Goal: Task Accomplishment & Management: Manage account settings

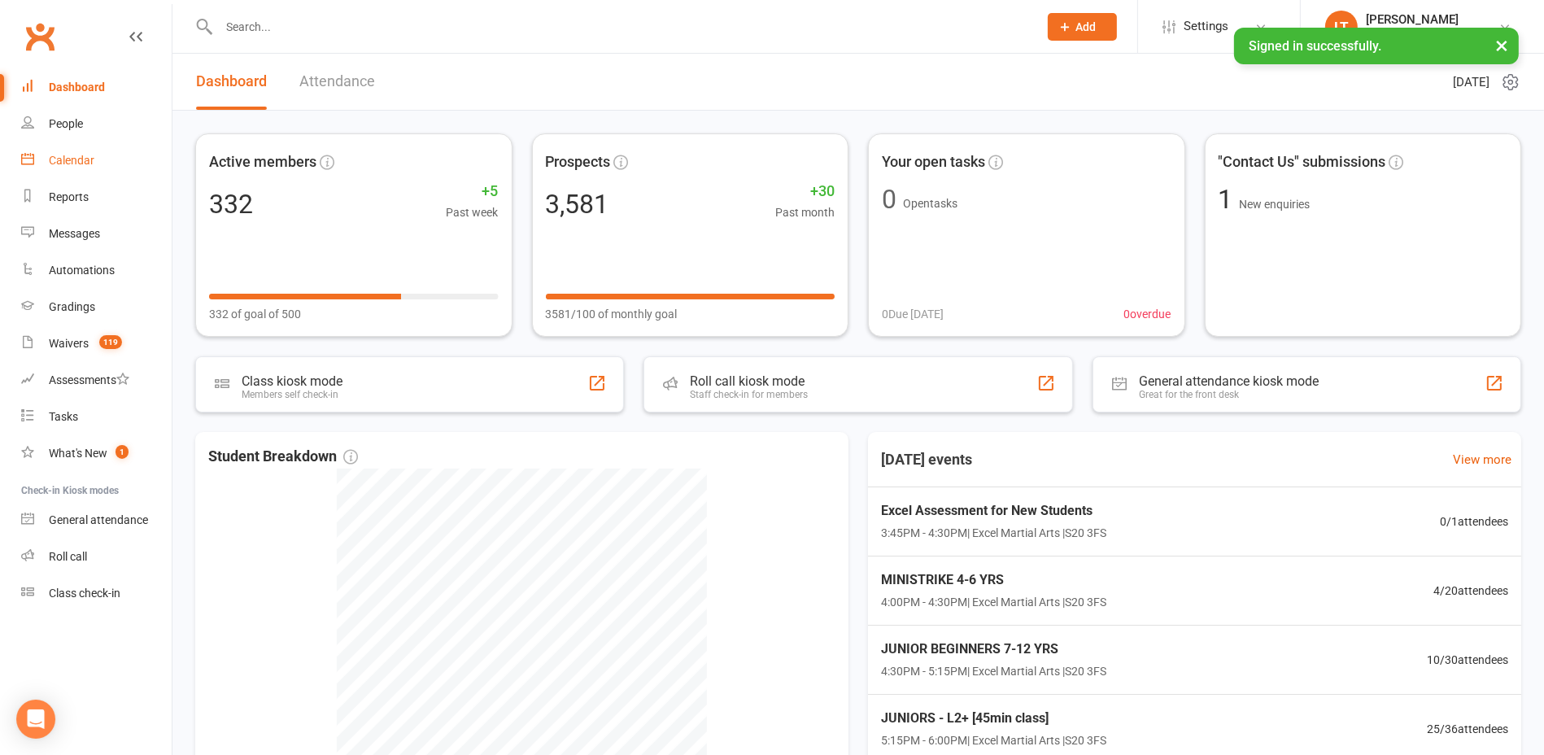
click at [106, 162] on link "Calendar" at bounding box center [96, 160] width 151 height 37
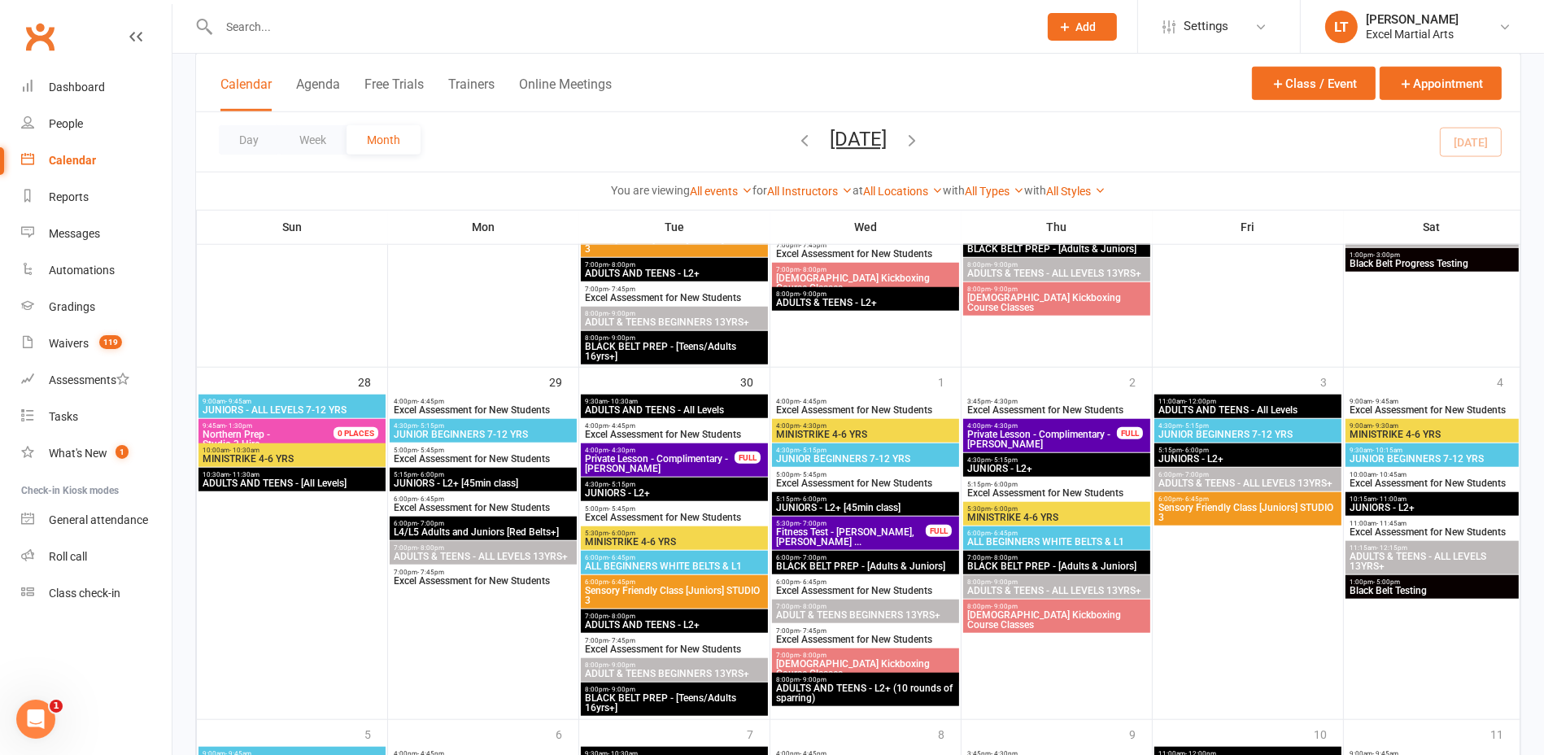
scroll to position [1831, 0]
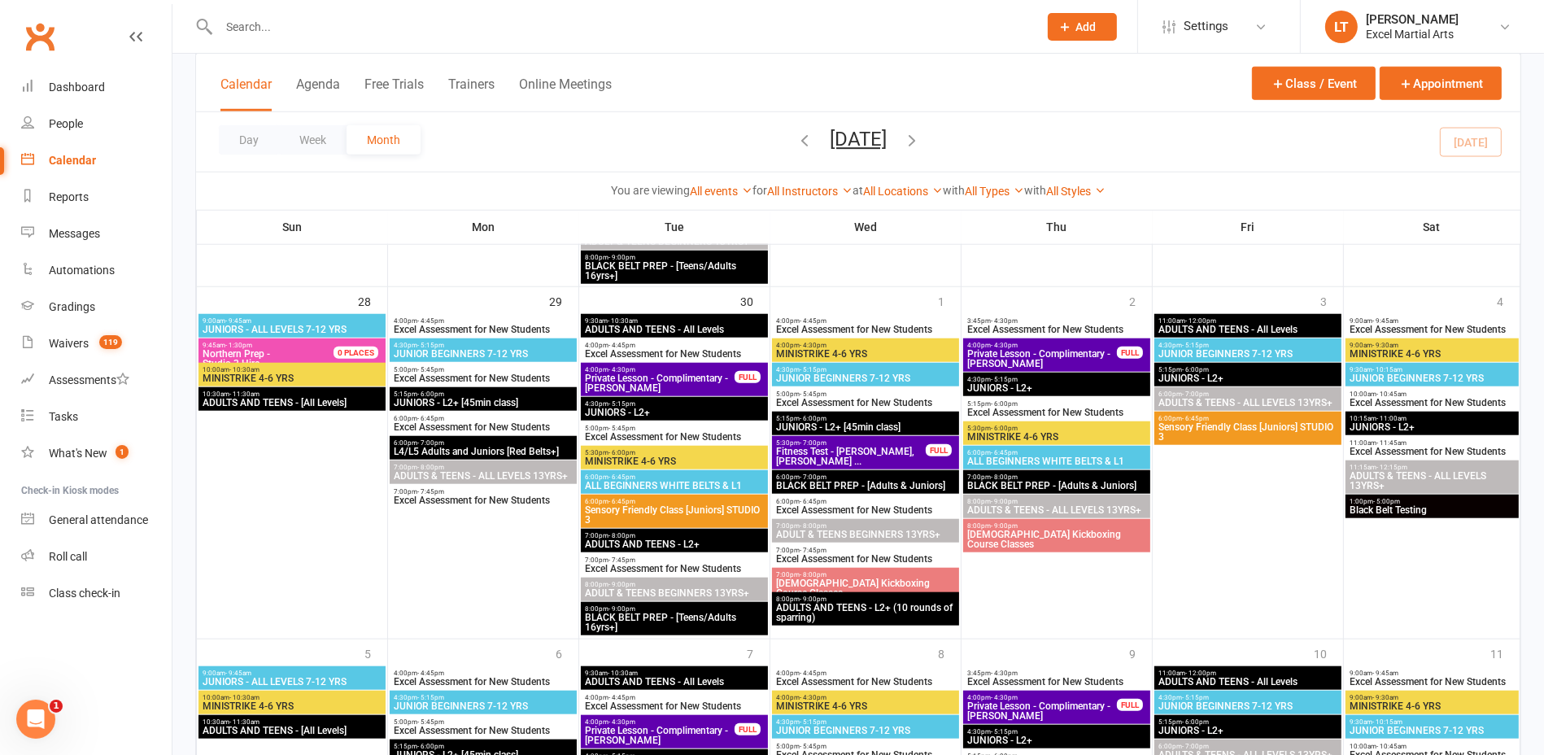
click at [1385, 514] on span "Black Belt Testing" at bounding box center [1432, 510] width 167 height 10
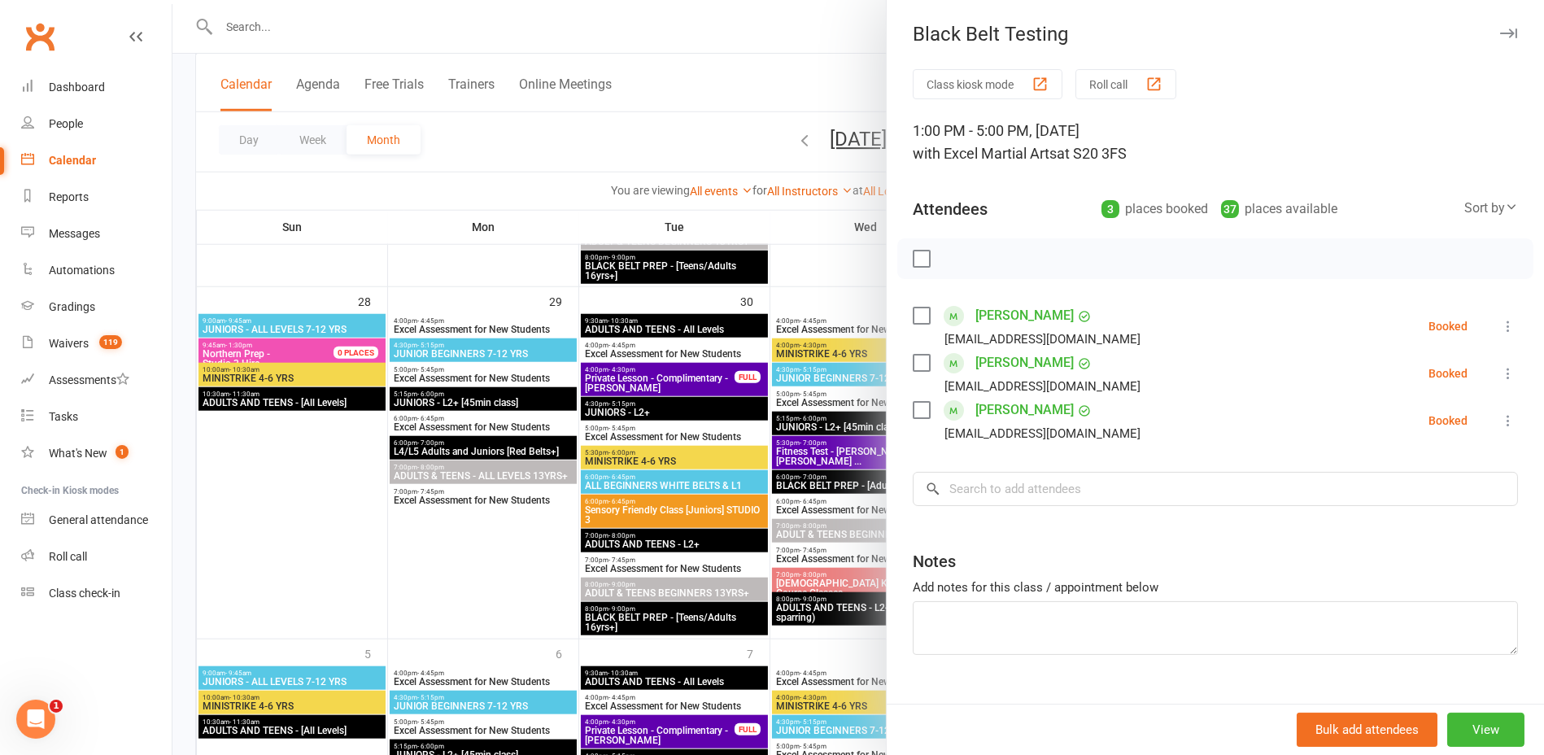
click at [870, 260] on div at bounding box center [858, 377] width 1372 height 755
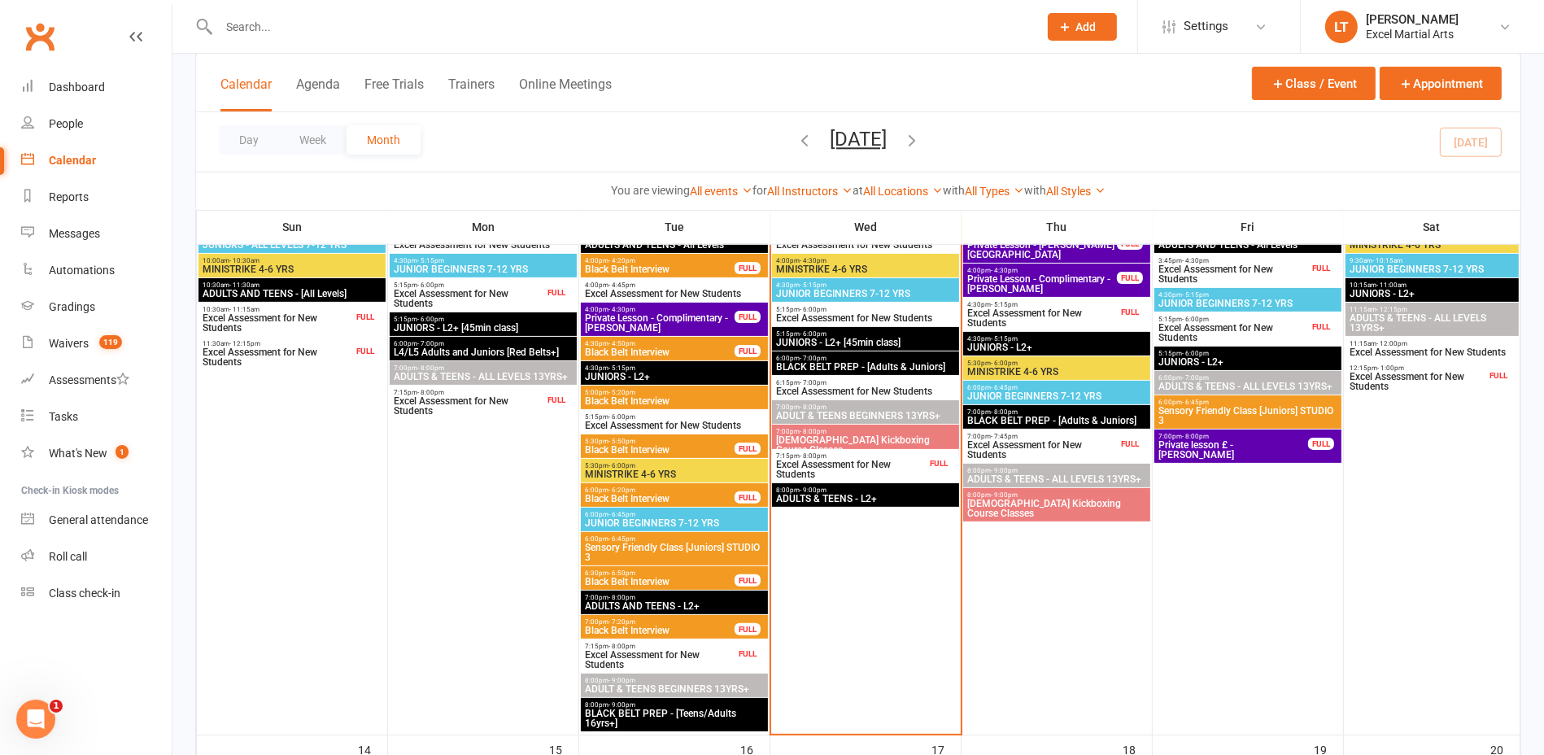
scroll to position [407, 0]
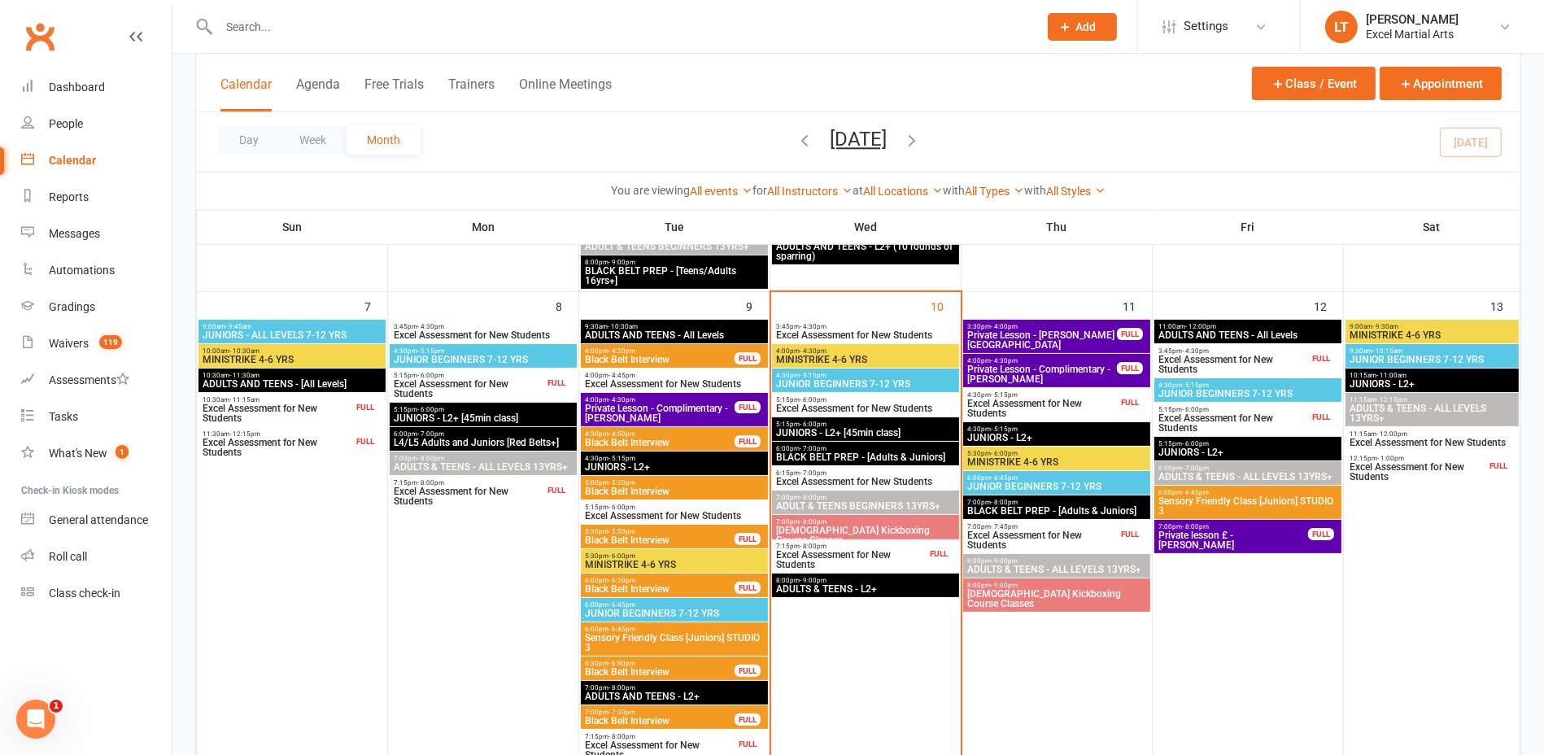
click at [917, 547] on span "7:15pm - 8:00pm" at bounding box center [850, 546] width 151 height 7
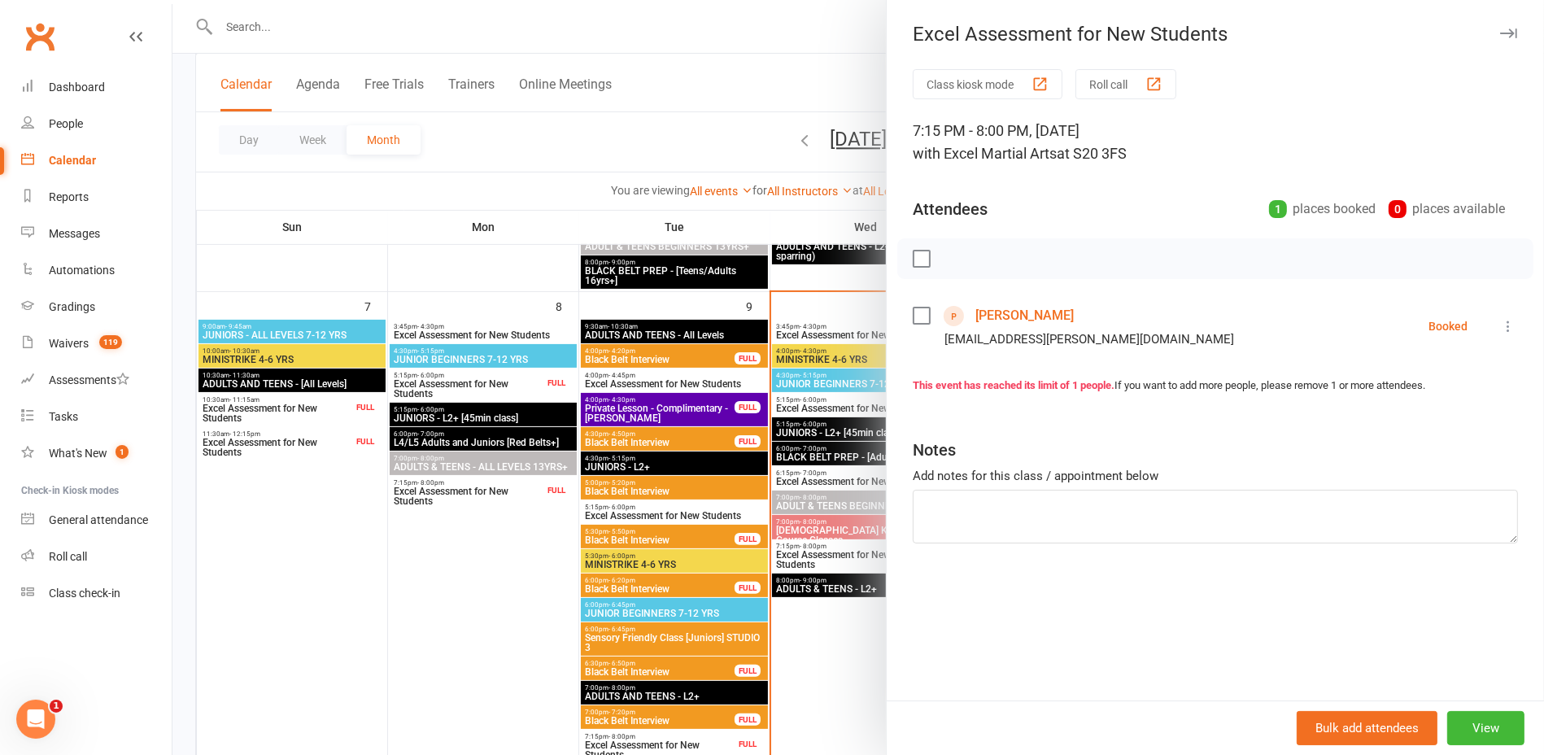
click at [831, 272] on div at bounding box center [858, 377] width 1372 height 755
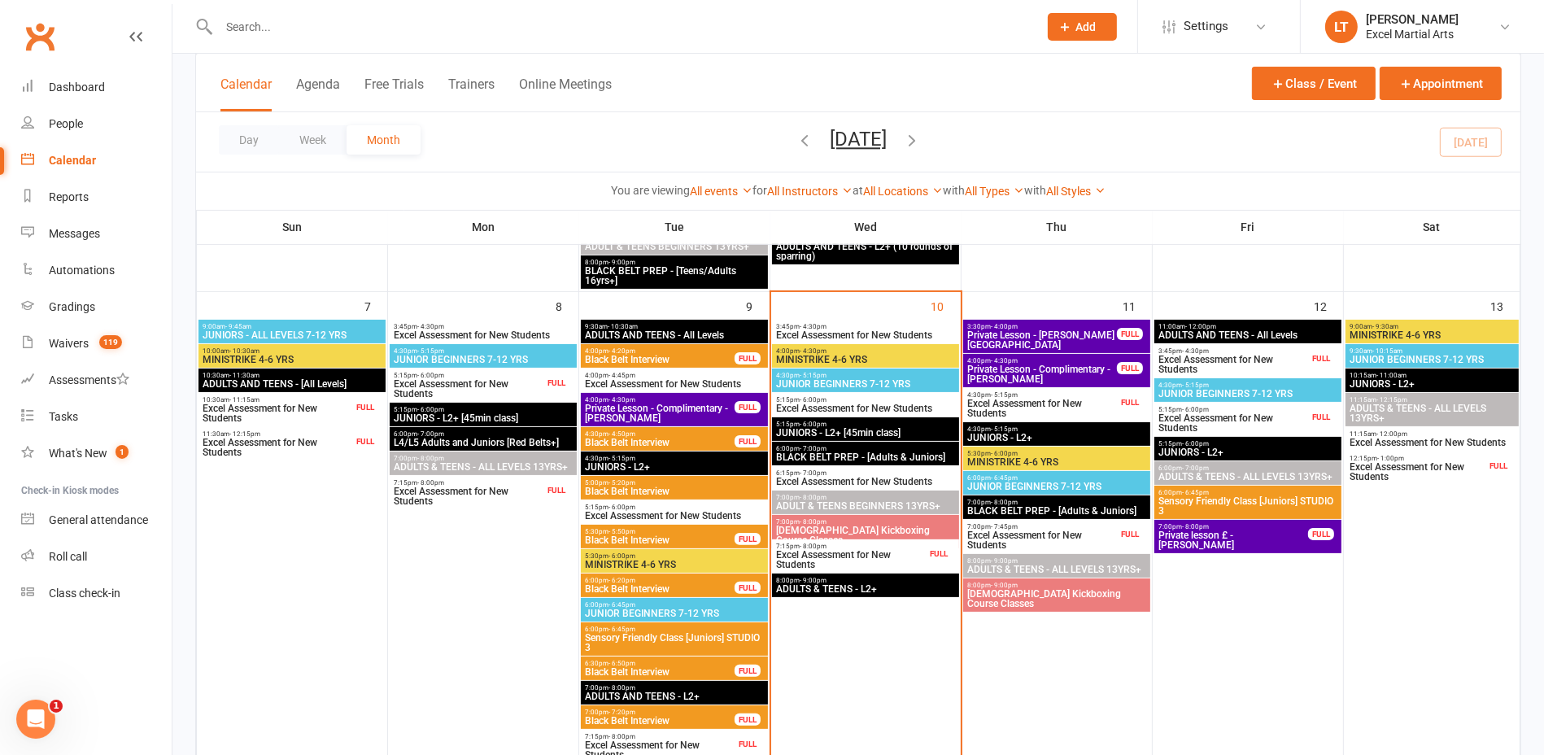
click at [904, 574] on div "8:00pm - 9:00pm ADULTS & TEENS - L2+" at bounding box center [865, 586] width 187 height 24
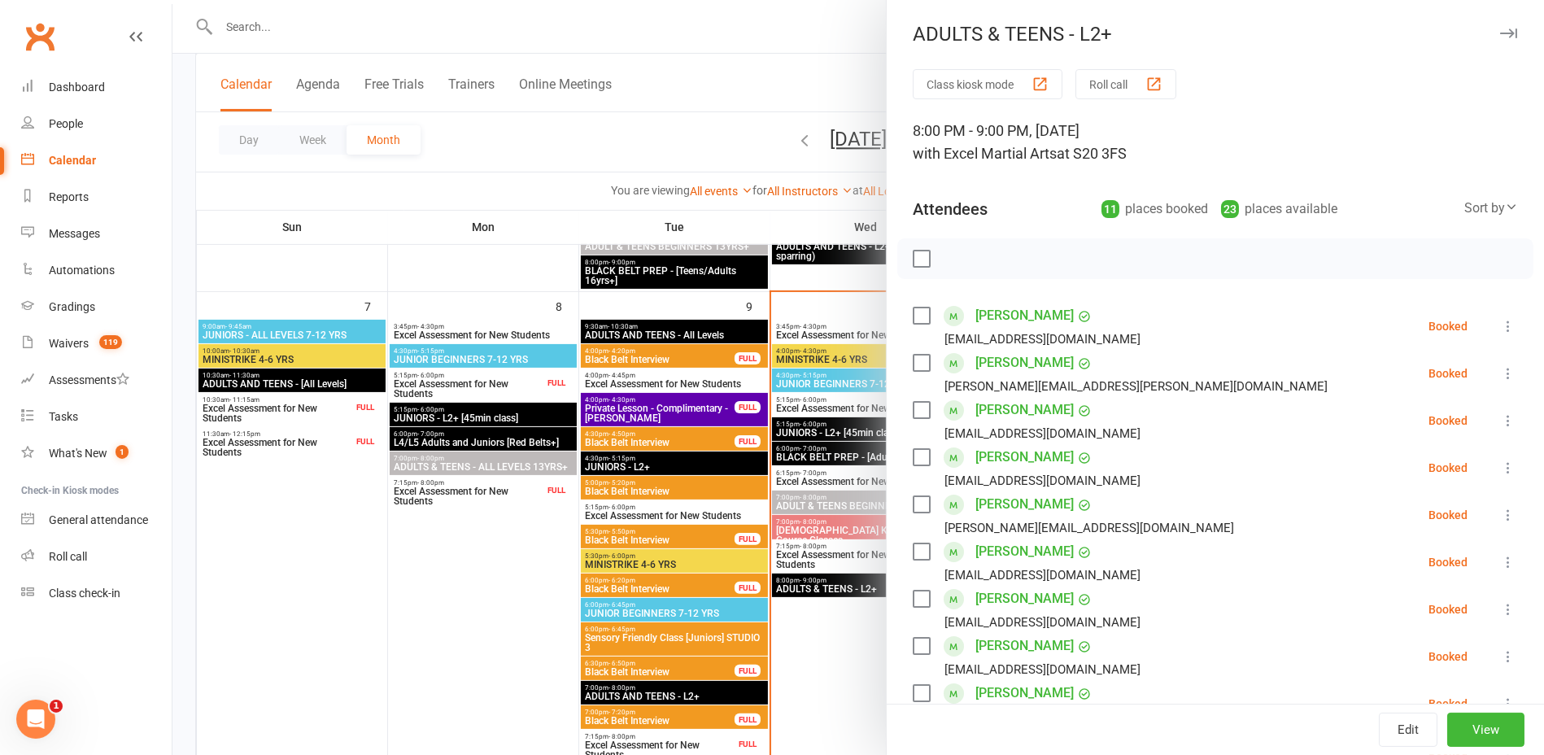
click at [820, 552] on div at bounding box center [858, 377] width 1372 height 755
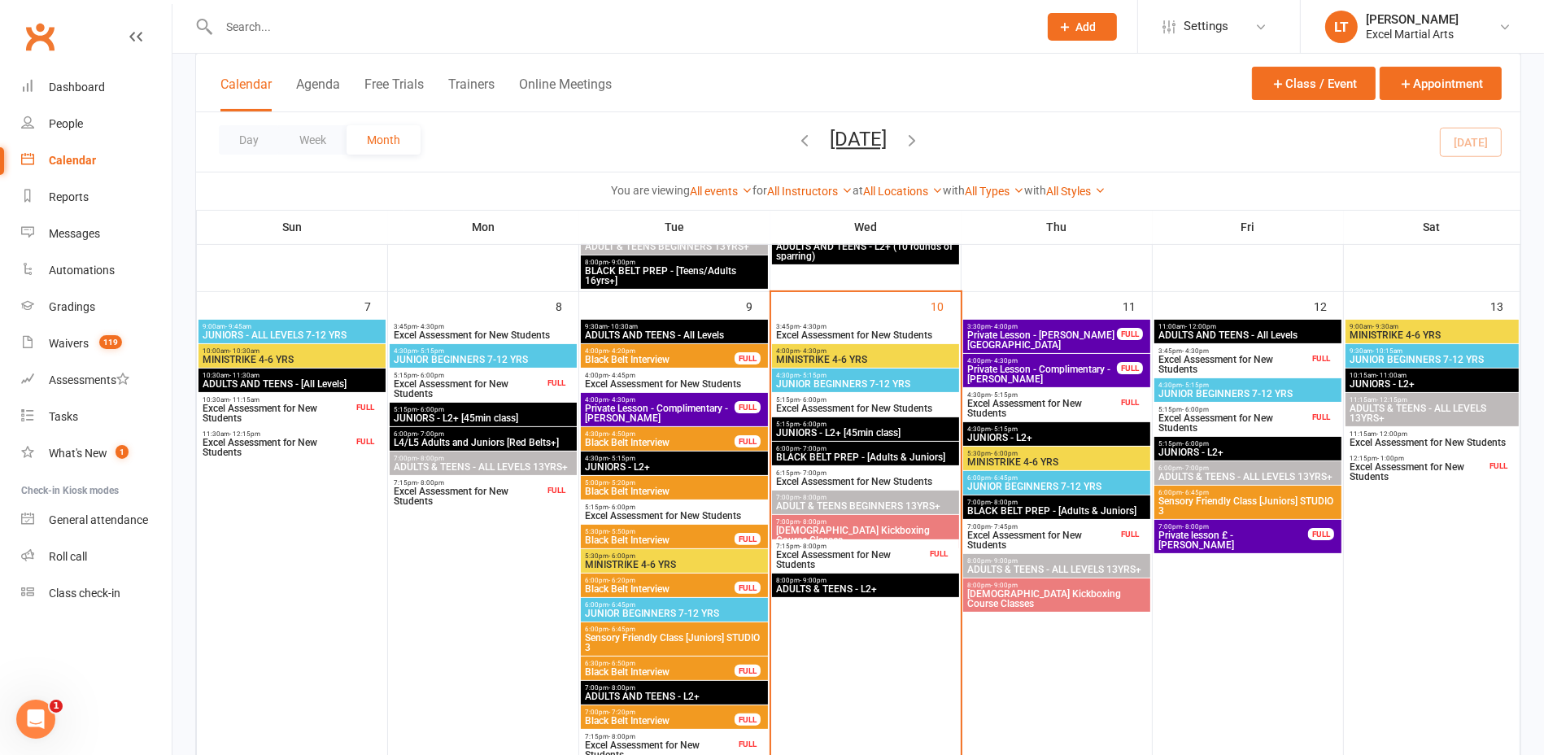
click at [823, 552] on span "Excel Assessment for New Students" at bounding box center [850, 560] width 151 height 20
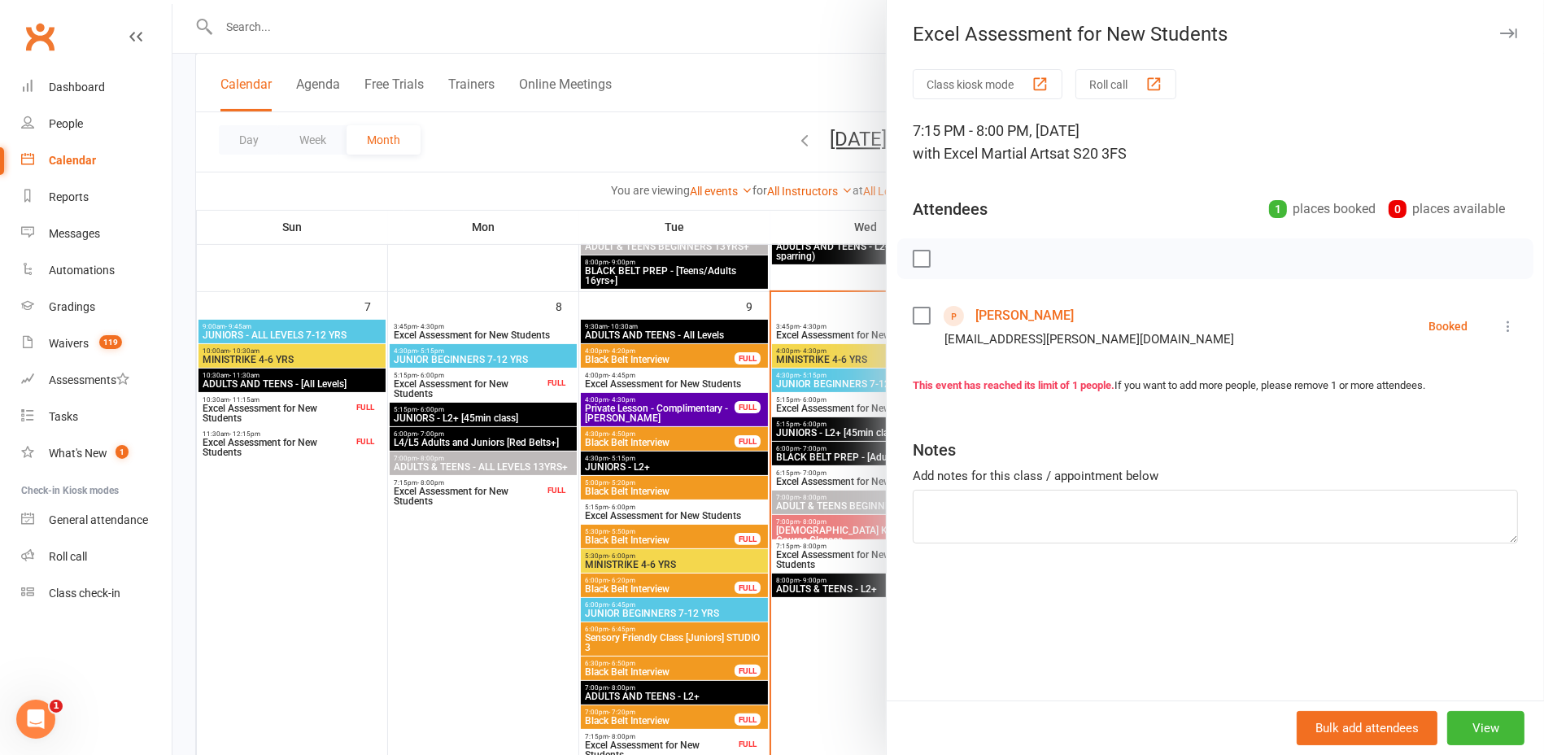
click at [1012, 304] on link "[PERSON_NAME]" at bounding box center [1024, 316] width 98 height 26
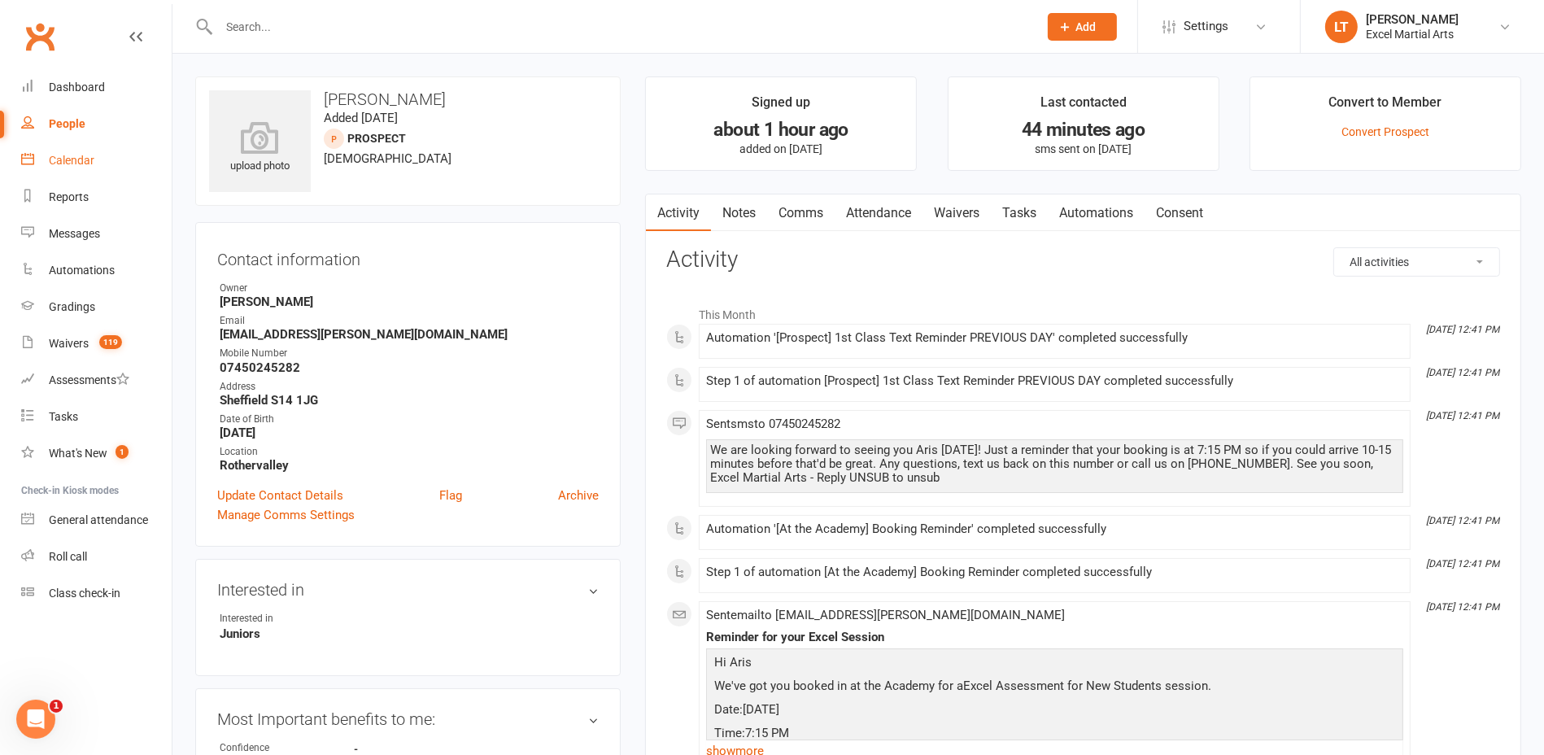
click at [72, 169] on link "Calendar" at bounding box center [96, 160] width 151 height 37
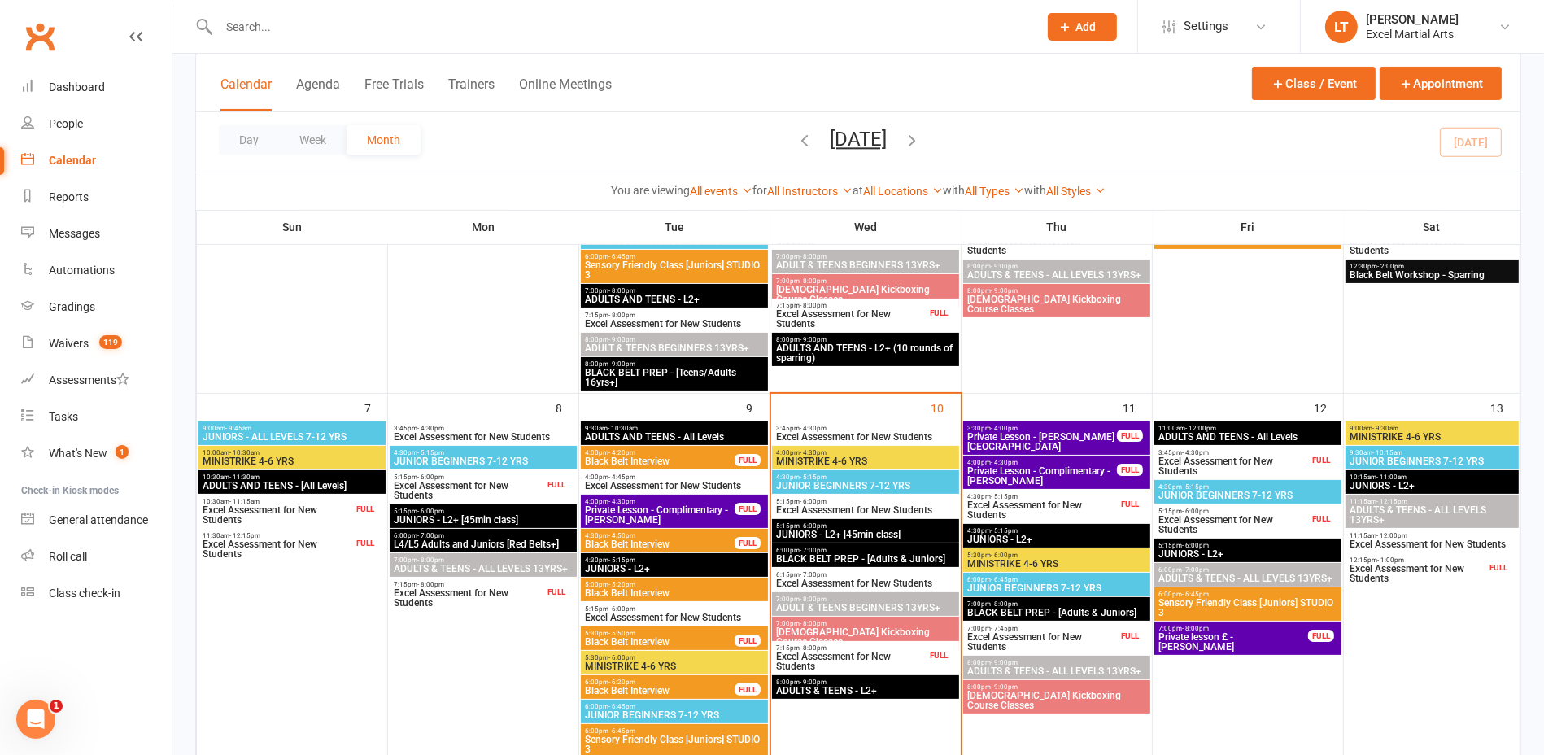
scroll to position [407, 0]
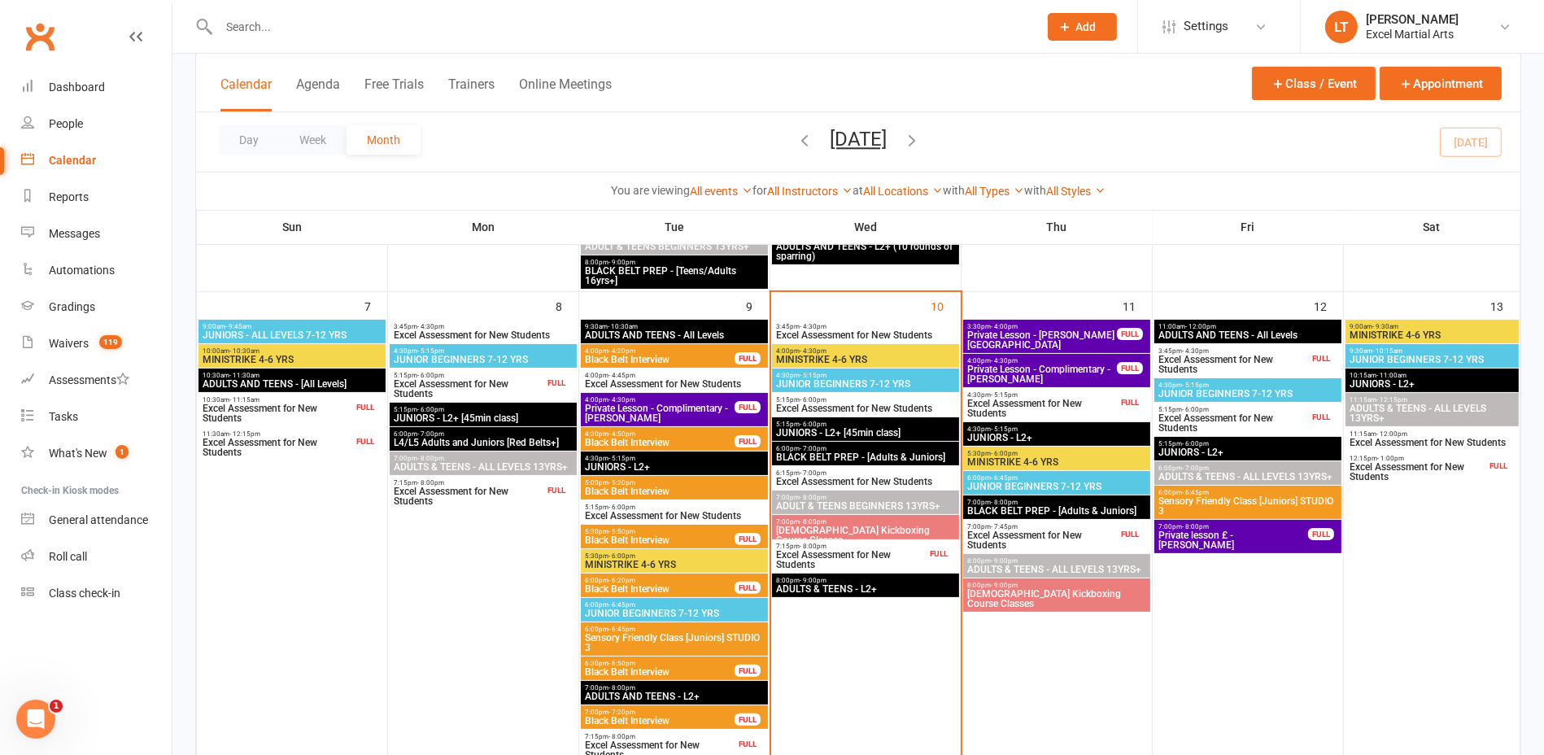
click at [1087, 413] on span "Excel Assessment for New Students" at bounding box center [1042, 409] width 151 height 20
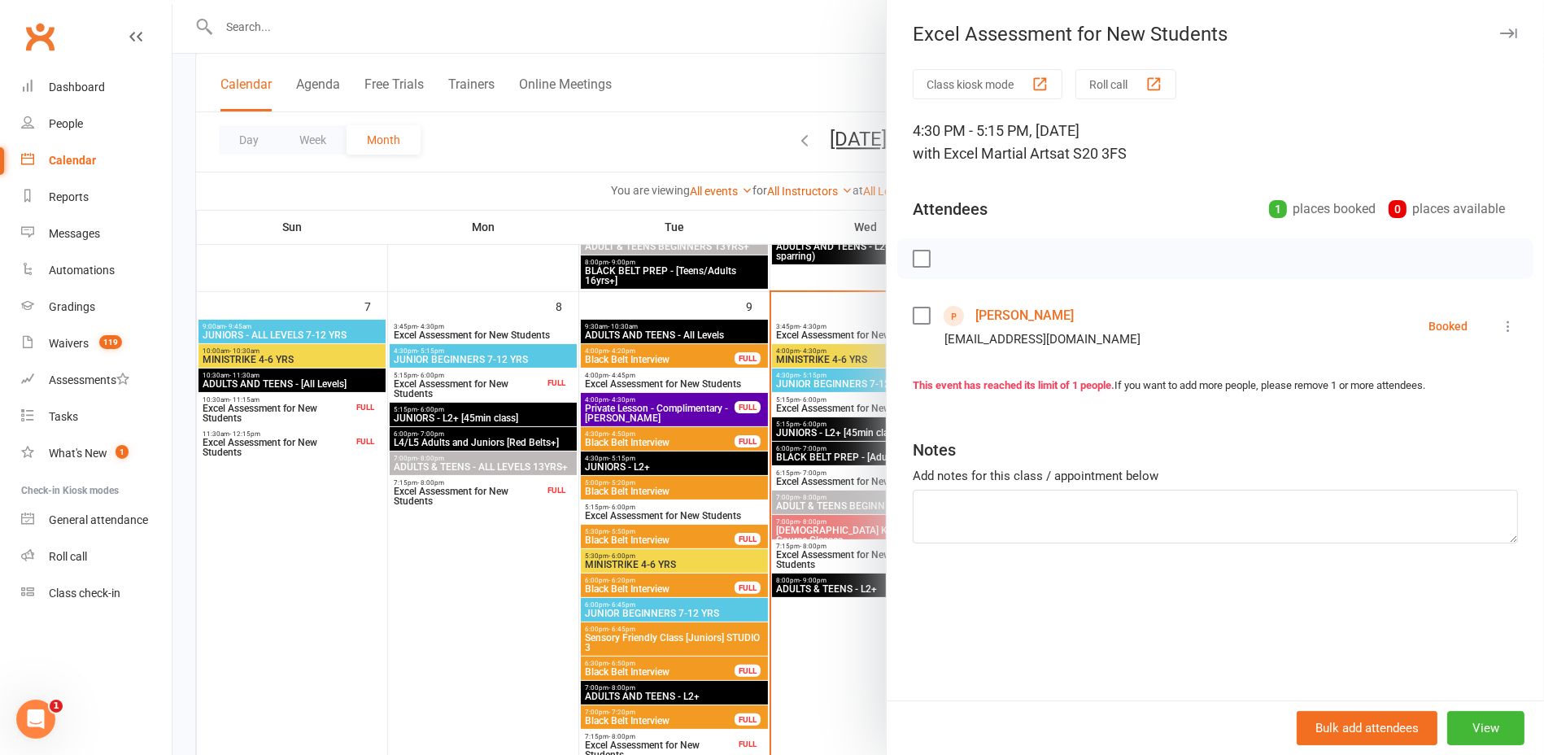
click at [832, 264] on div at bounding box center [858, 377] width 1372 height 755
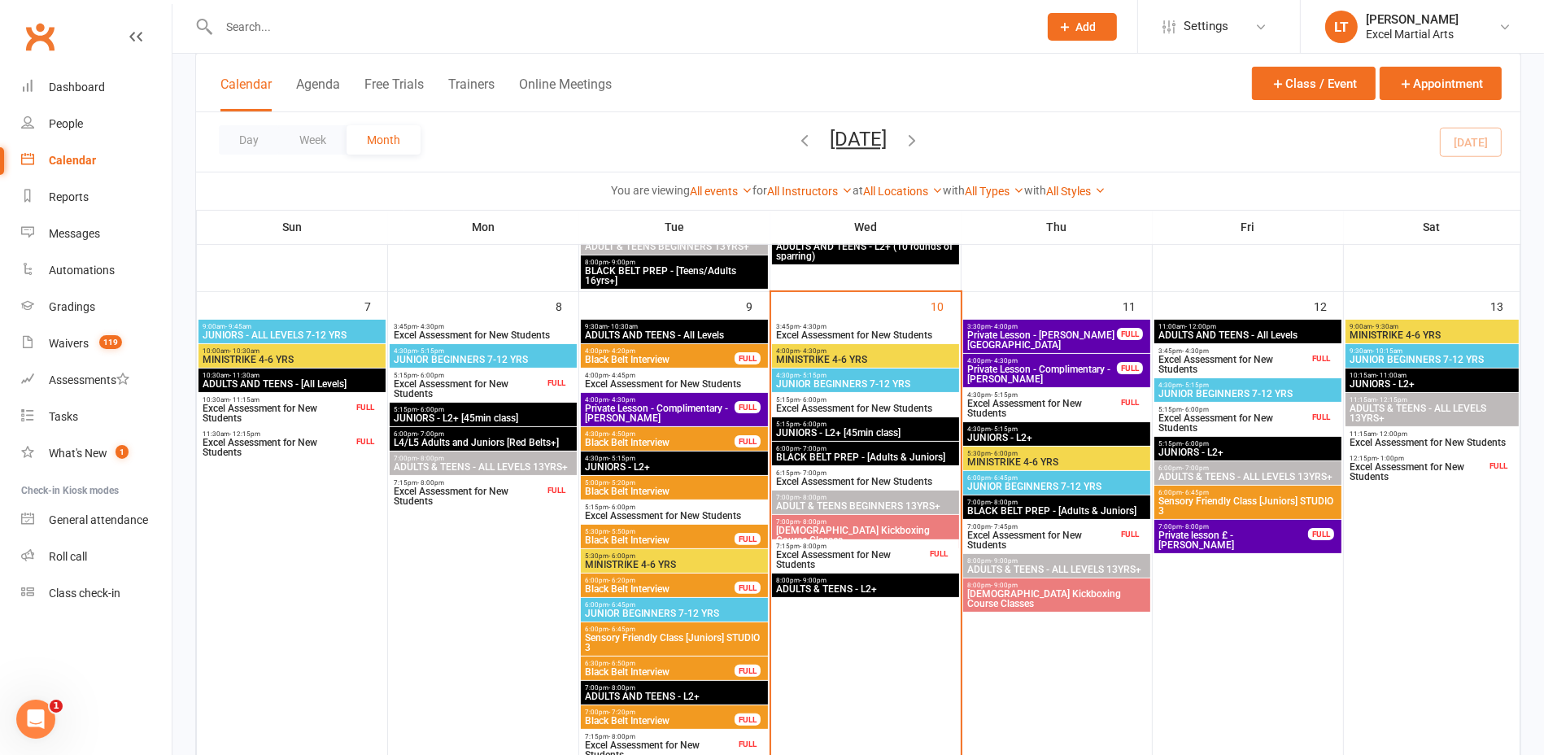
click at [1119, 530] on div "FULL" at bounding box center [1130, 534] width 26 height 12
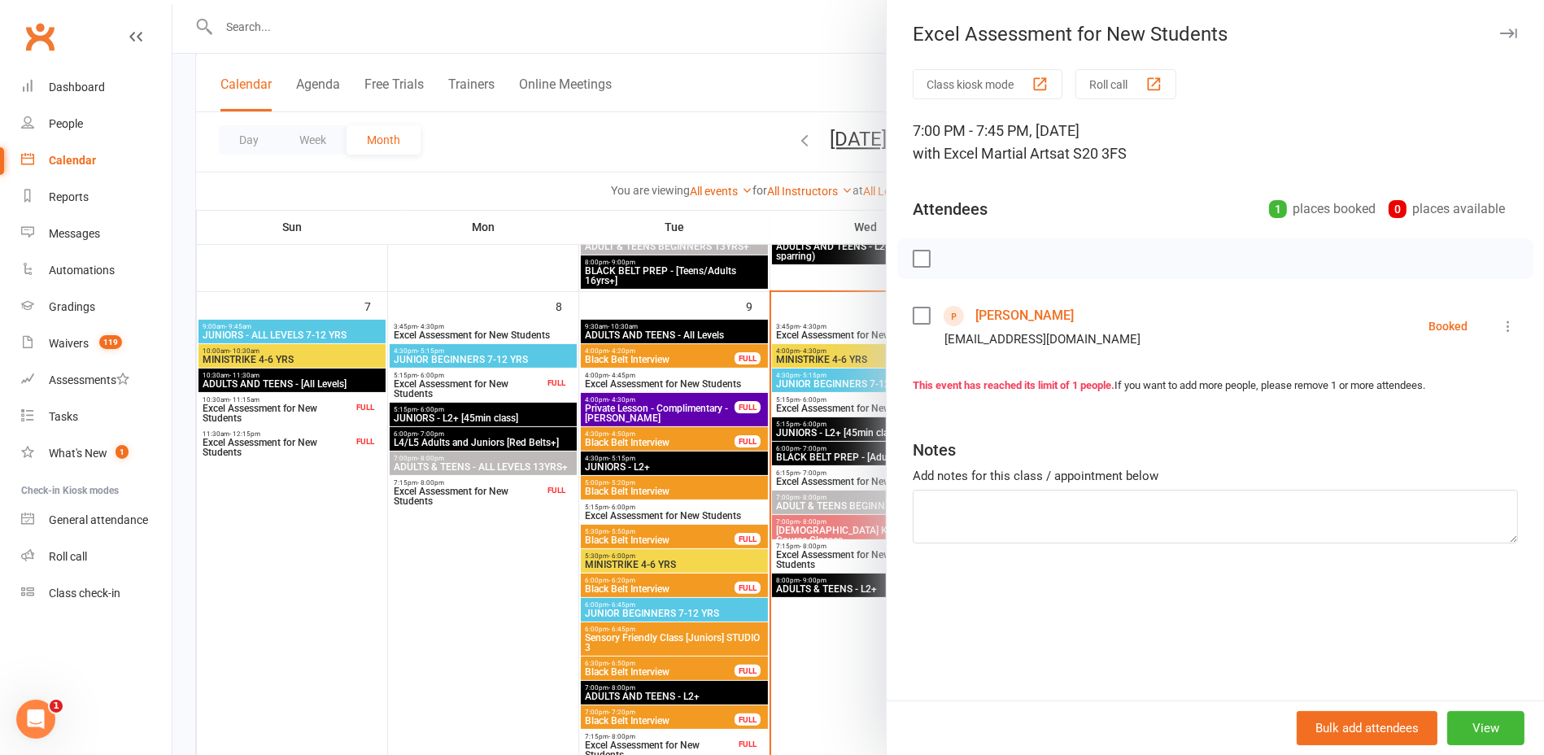
click at [775, 368] on div at bounding box center [858, 377] width 1372 height 755
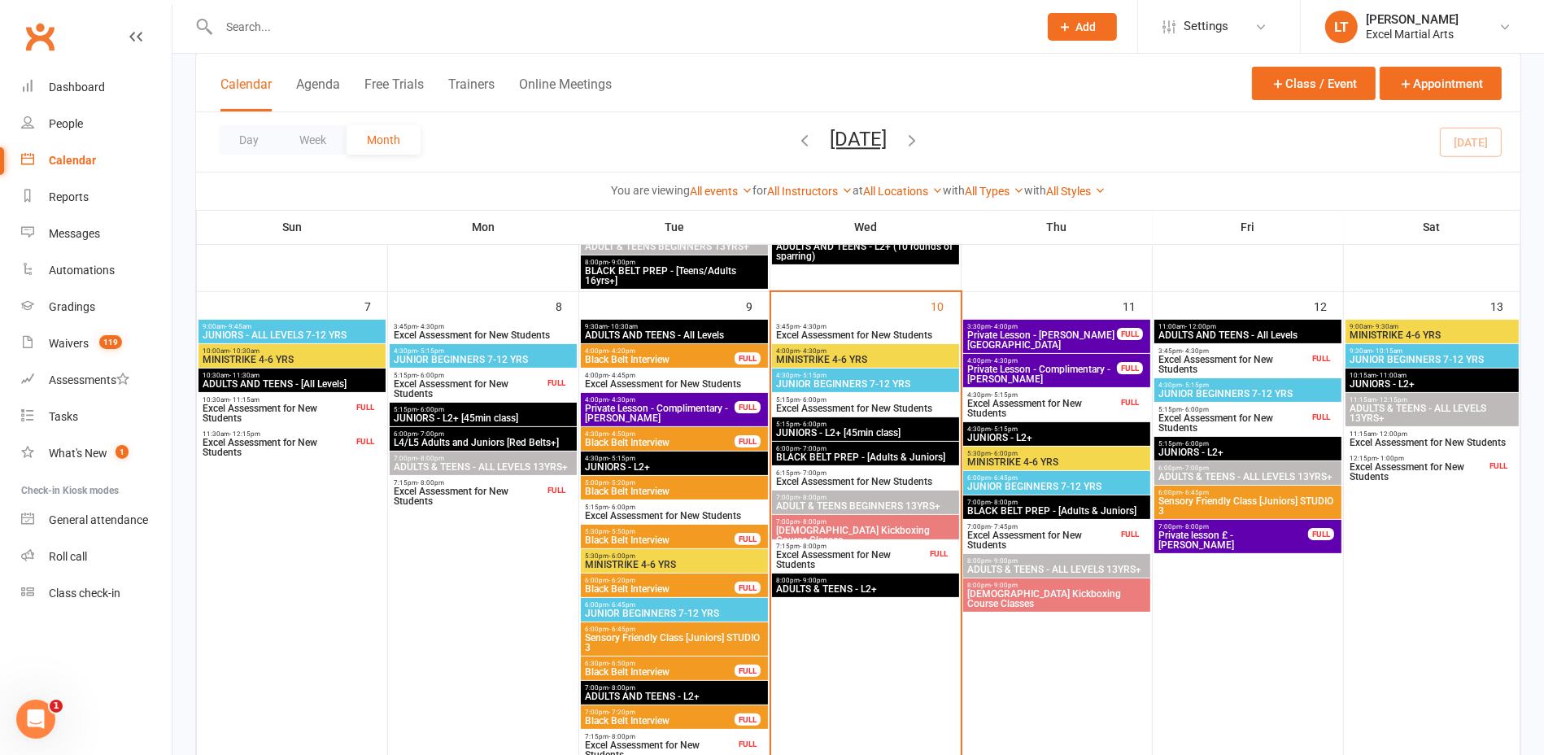
click at [1237, 356] on span "Excel Assessment for New Students" at bounding box center [1233, 365] width 151 height 20
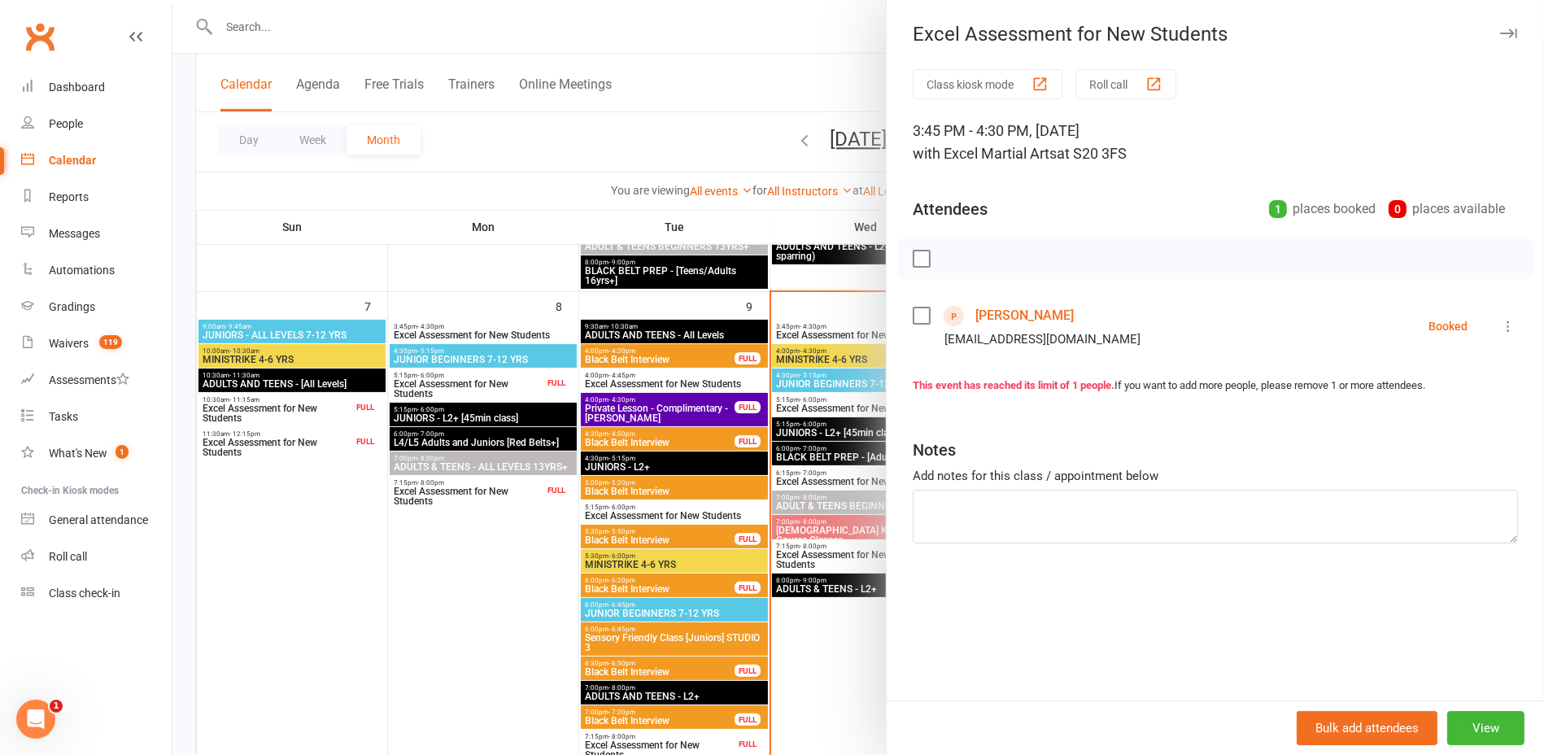
click at [810, 302] on div at bounding box center [858, 377] width 1372 height 755
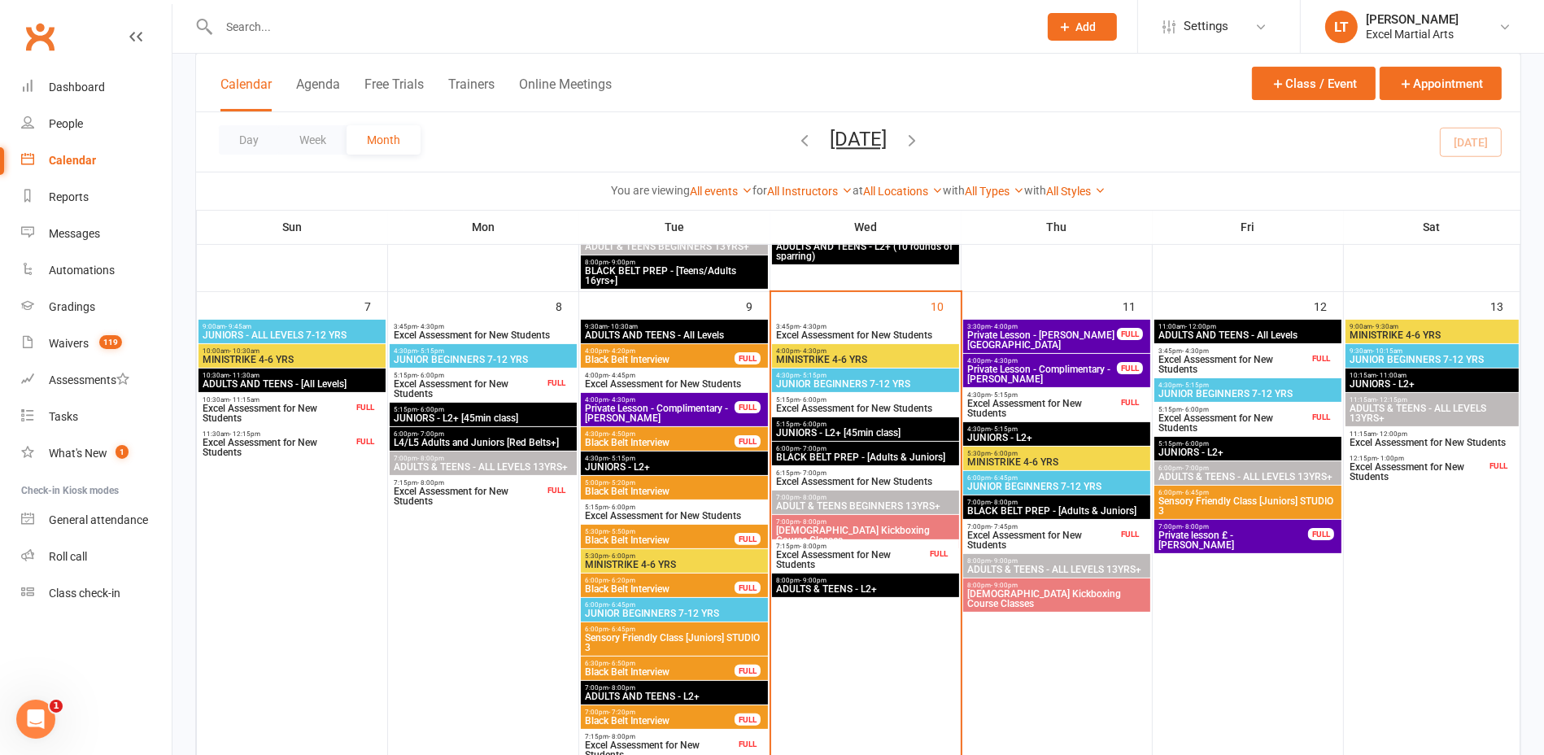
click at [1302, 414] on span "Excel Assessment for New Students" at bounding box center [1233, 423] width 151 height 20
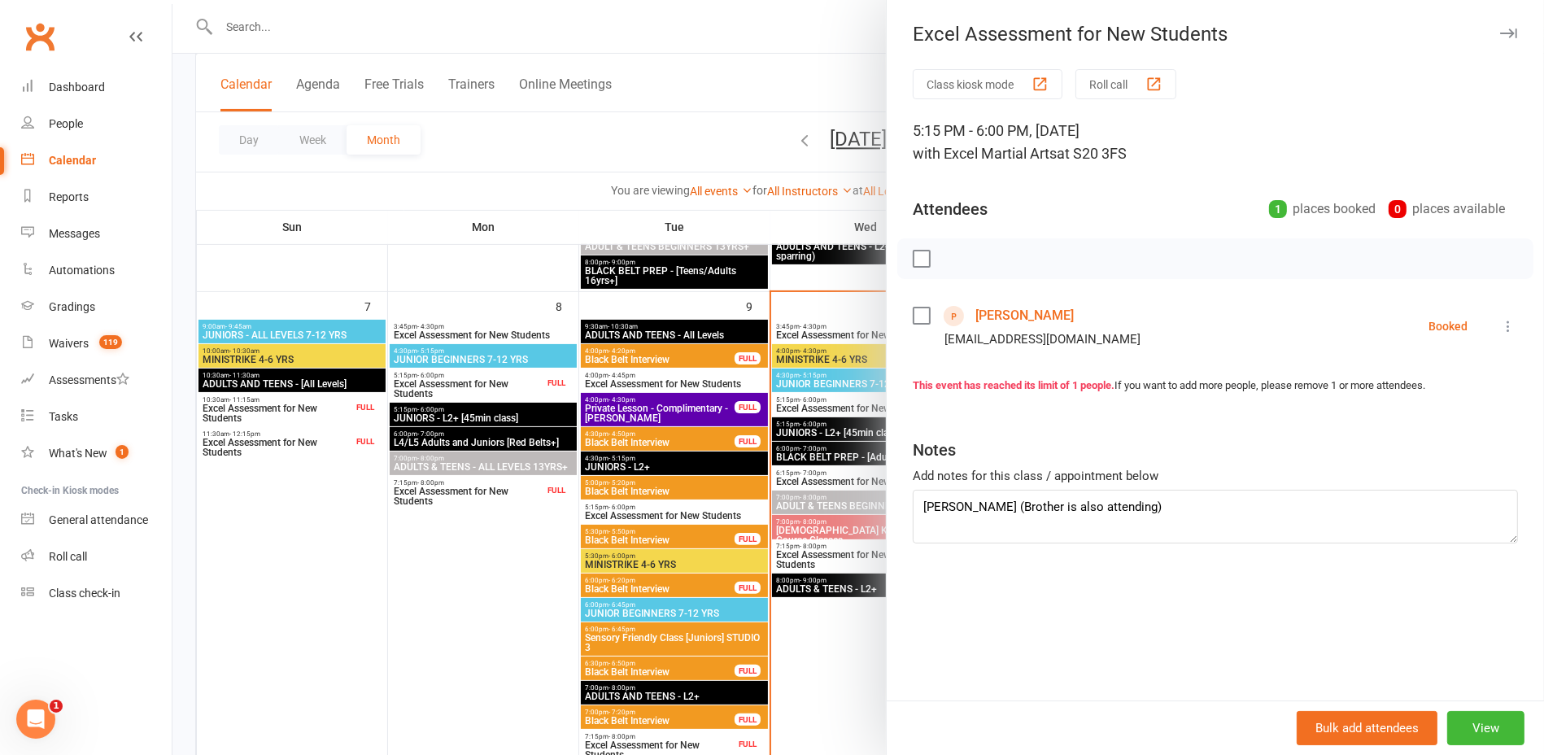
click at [843, 321] on div at bounding box center [858, 377] width 1372 height 755
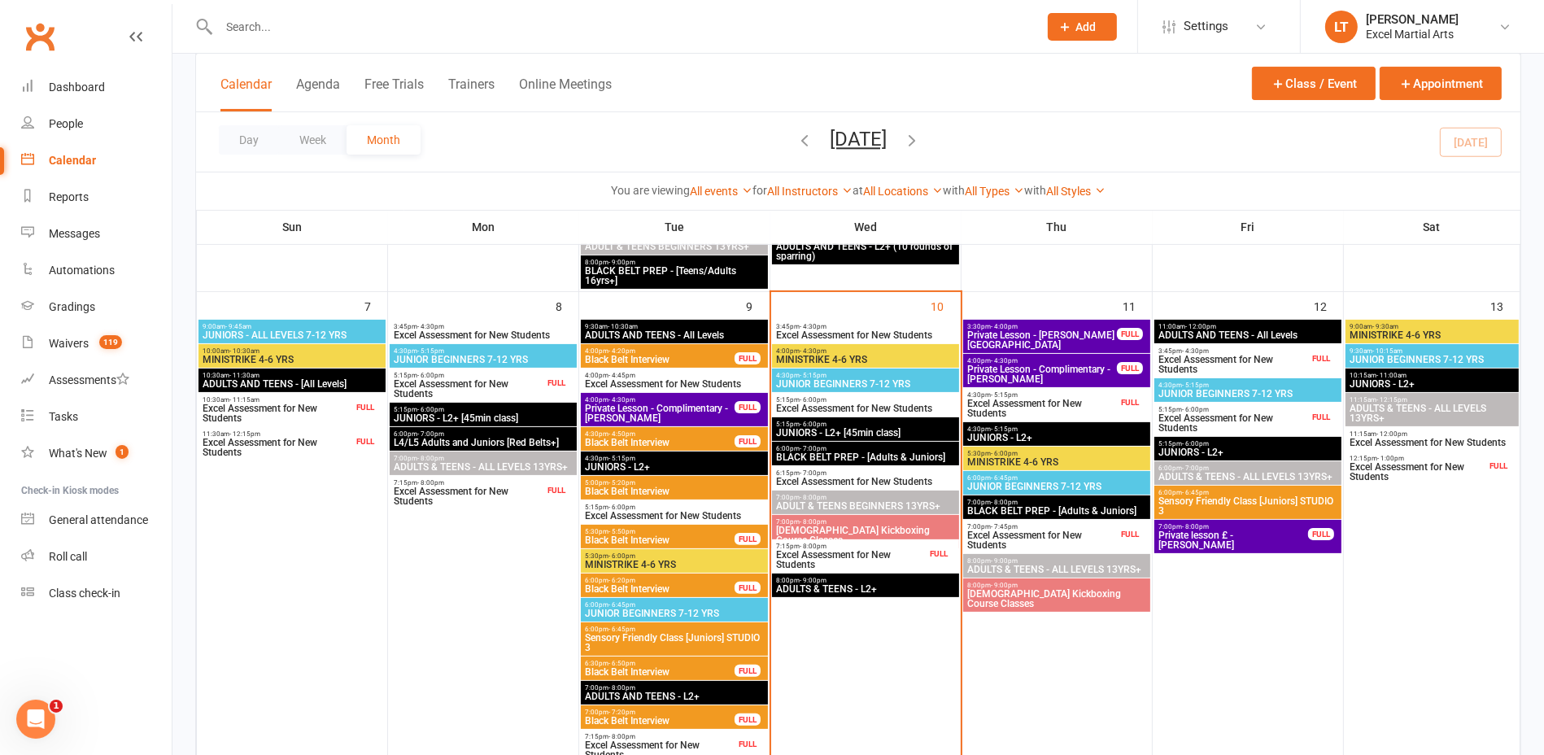
click at [1462, 465] on span "Excel Assessment for New Students" at bounding box center [1417, 472] width 137 height 20
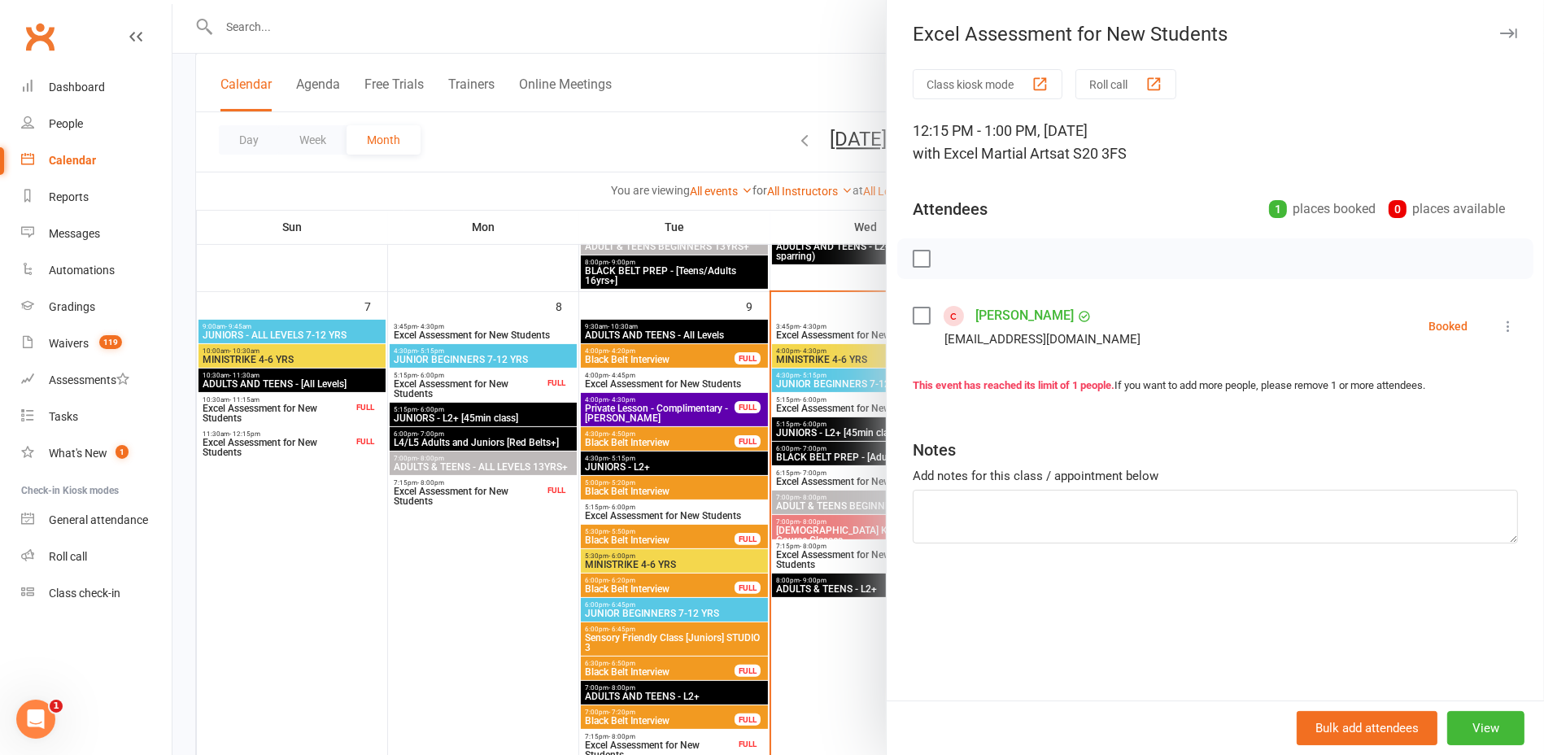
click at [812, 295] on div at bounding box center [858, 377] width 1372 height 755
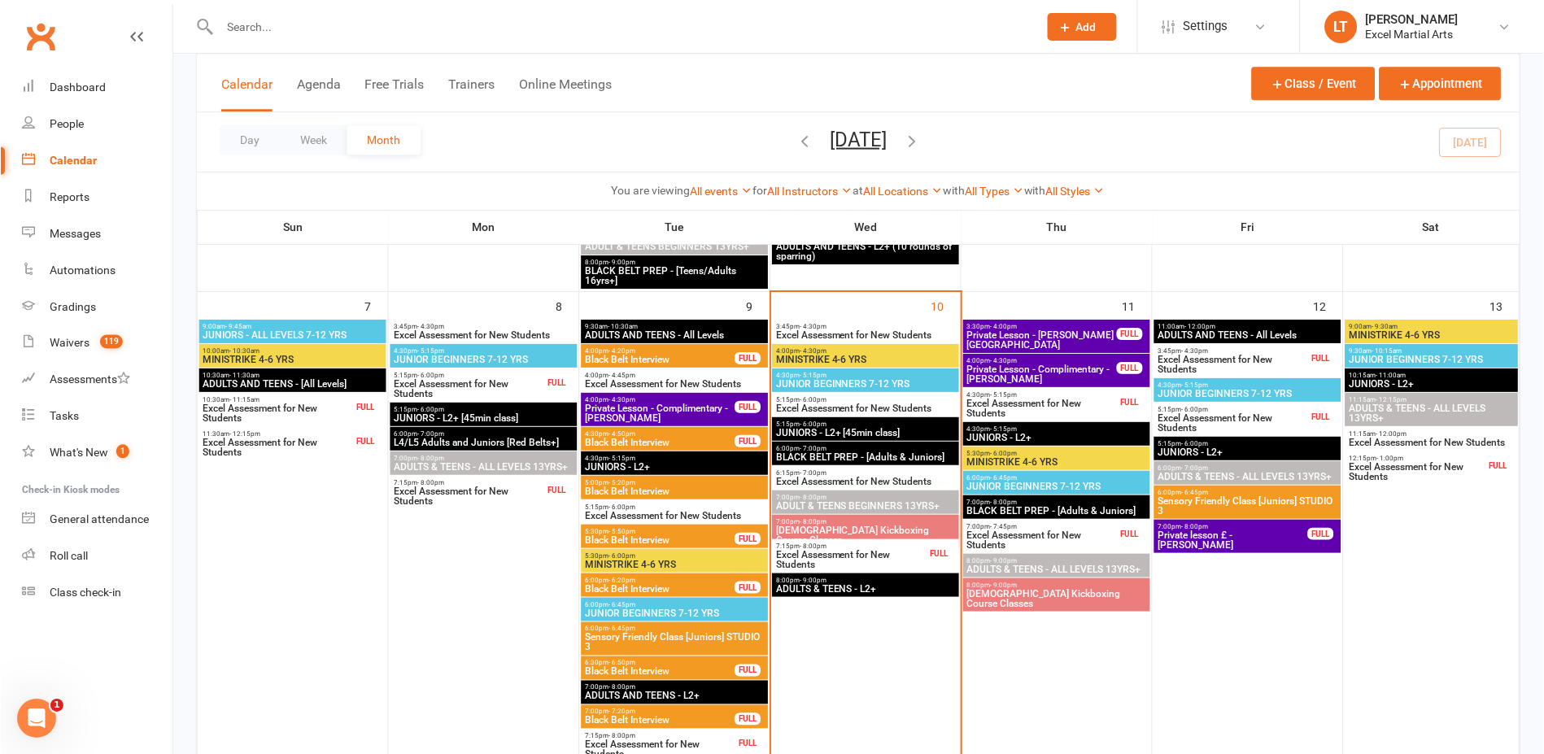
scroll to position [508, 0]
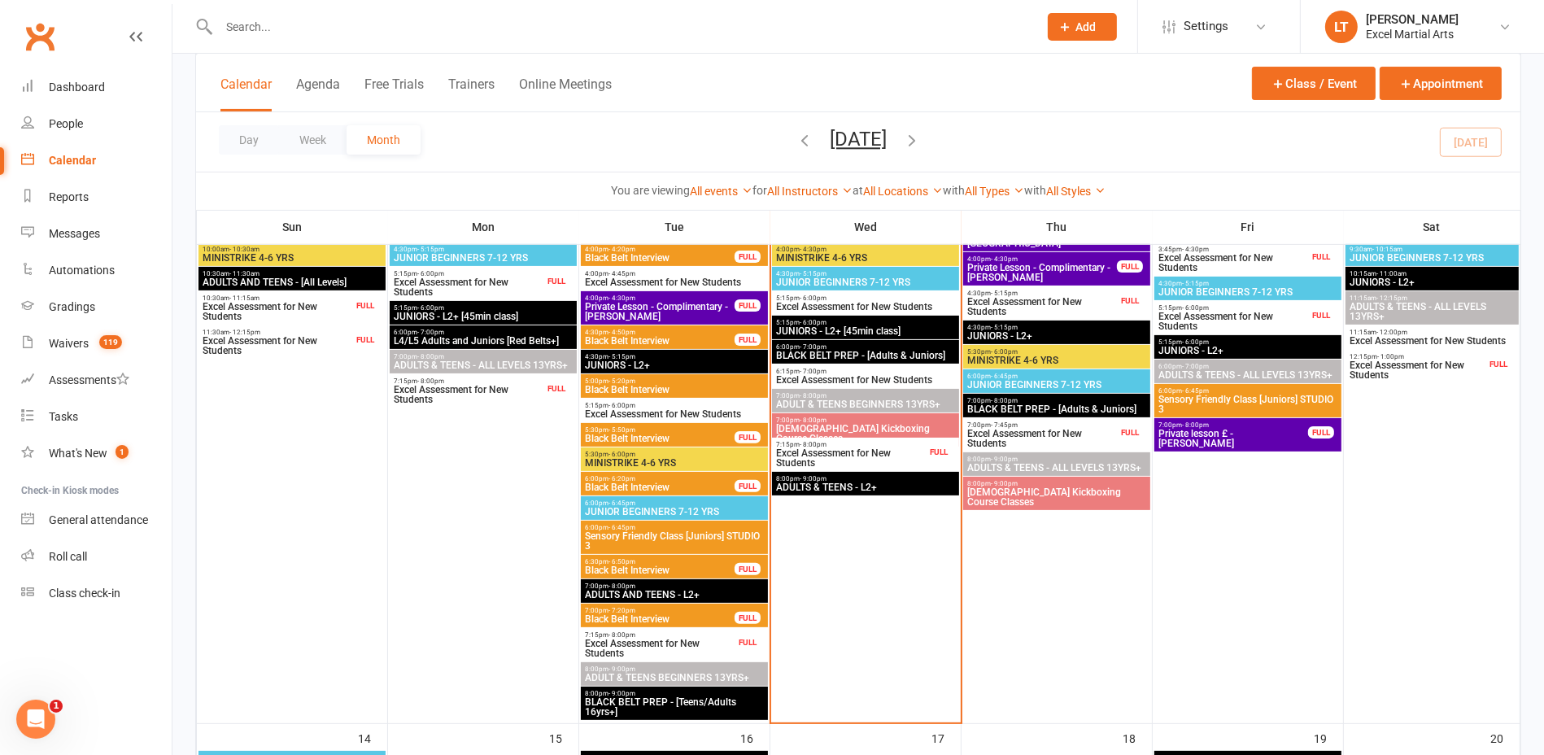
click at [726, 639] on span "Excel Assessment for New Students" at bounding box center [659, 649] width 151 height 20
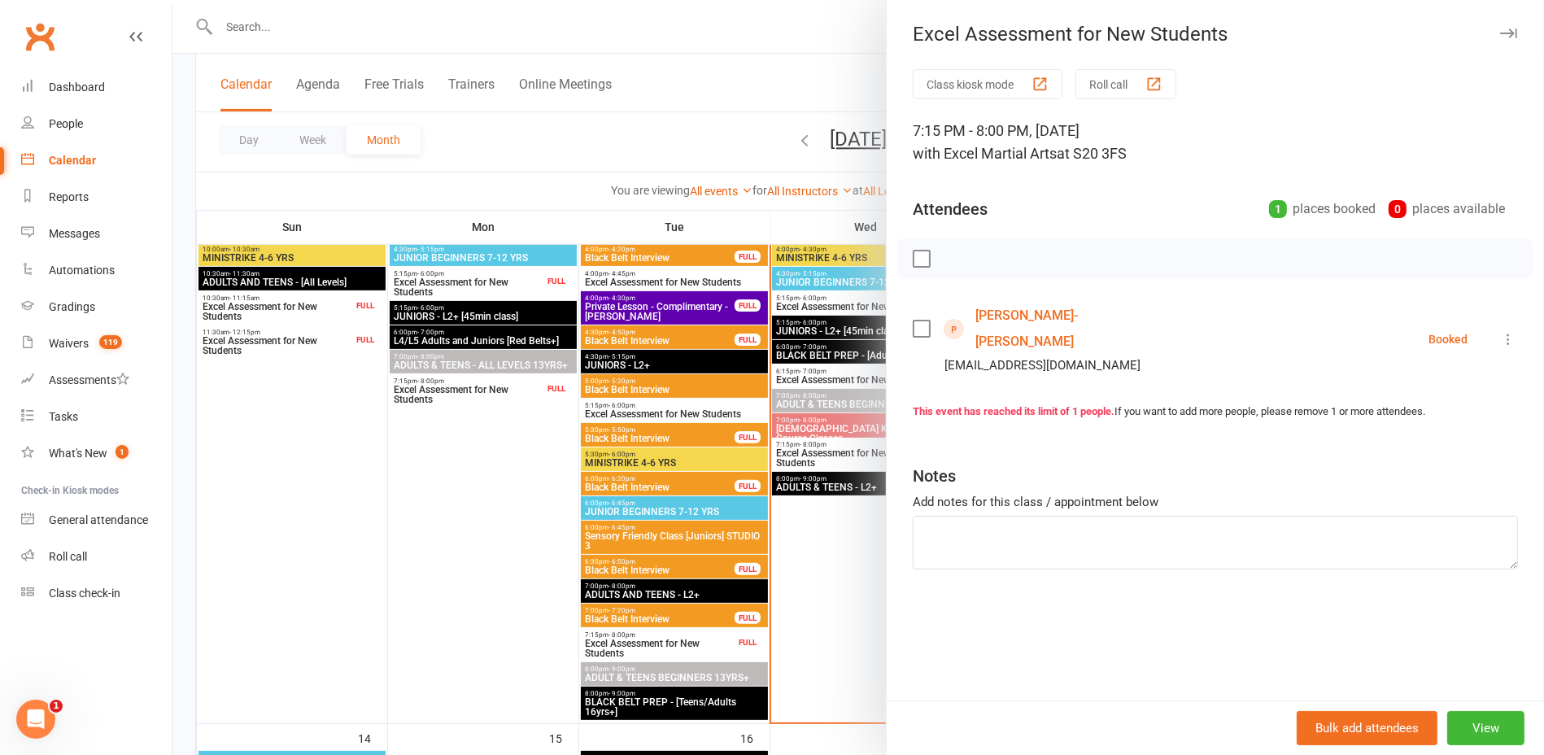
click at [539, 617] on div at bounding box center [858, 377] width 1372 height 755
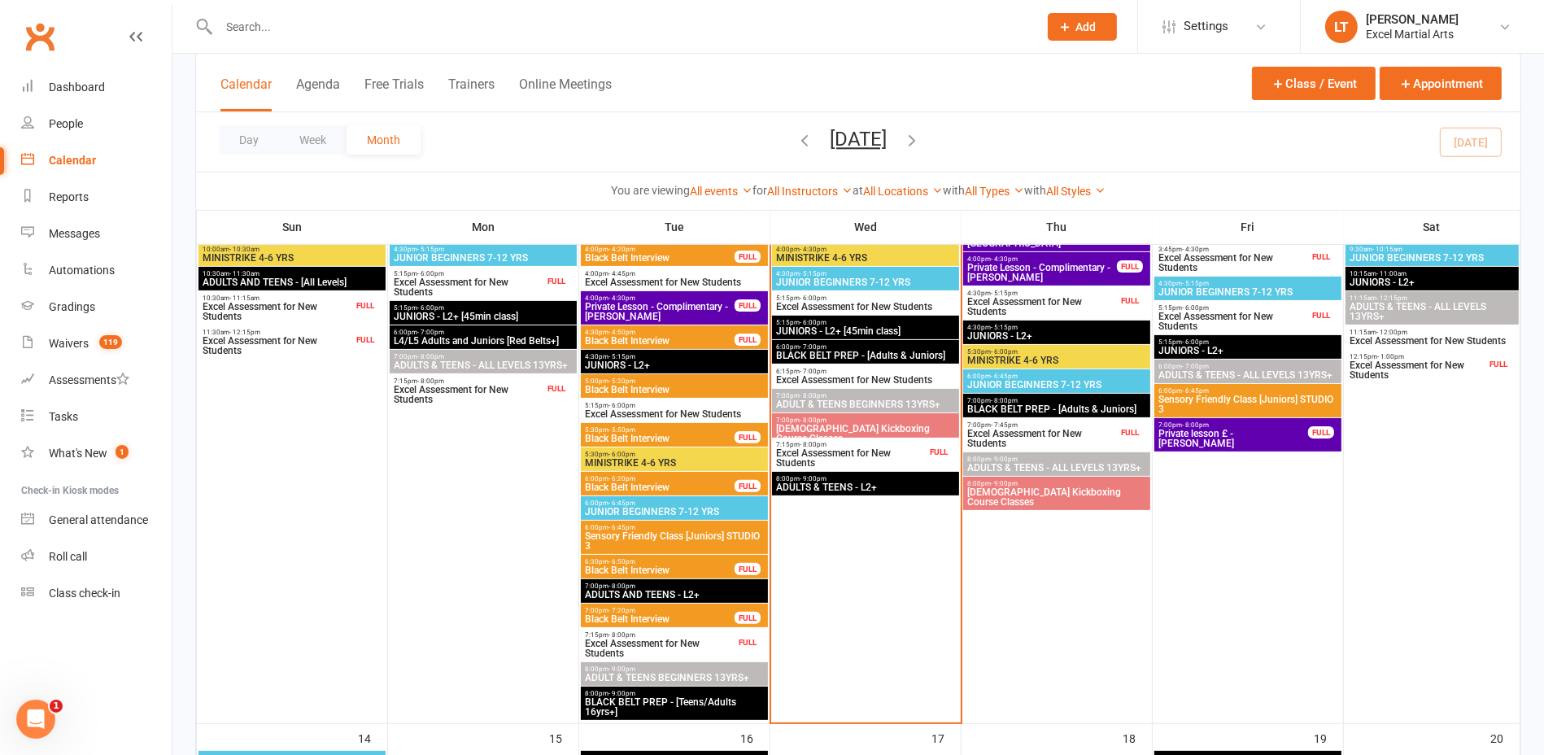
click at [844, 454] on span "Excel Assessment for New Students" at bounding box center [850, 458] width 151 height 20
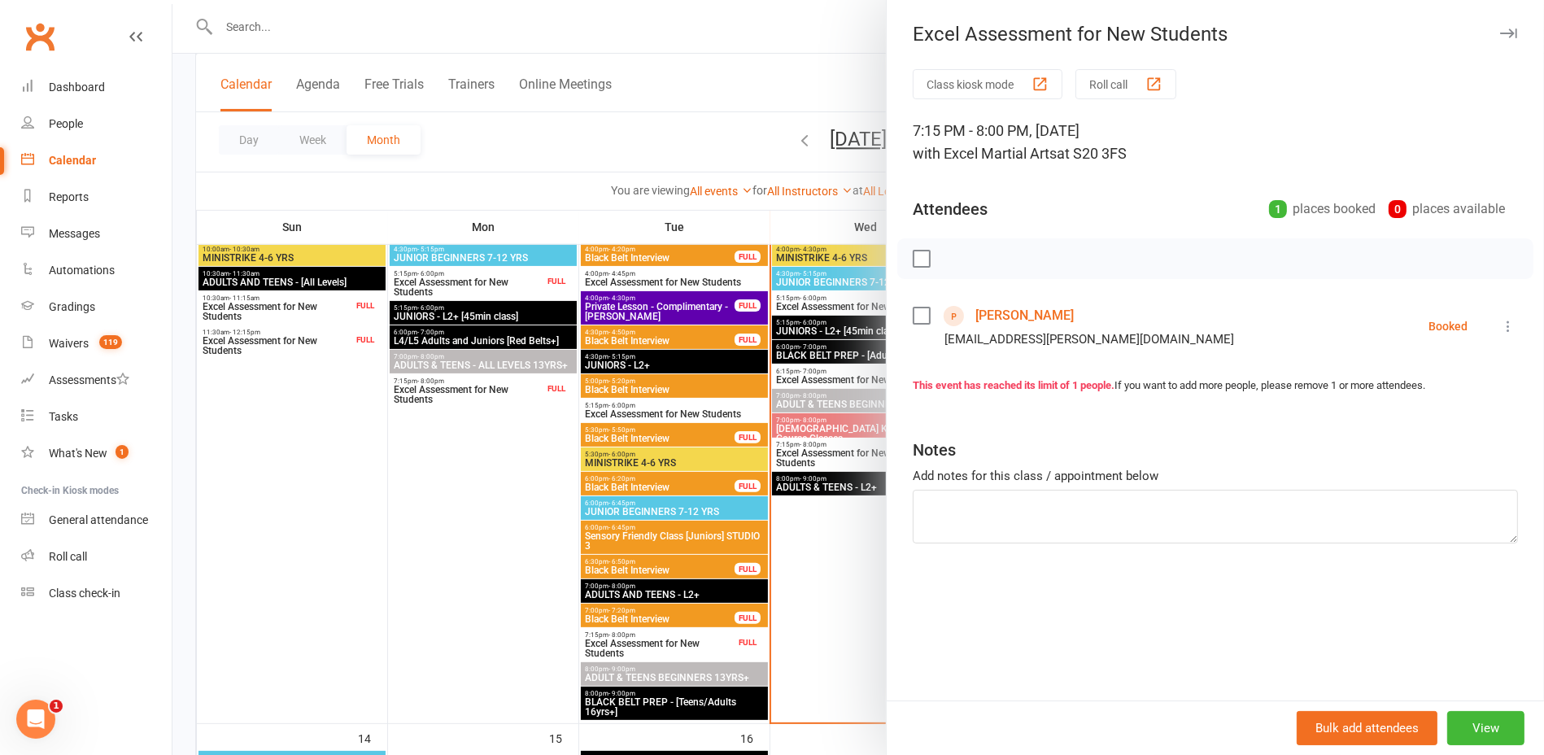
click at [849, 547] on div at bounding box center [858, 377] width 1372 height 755
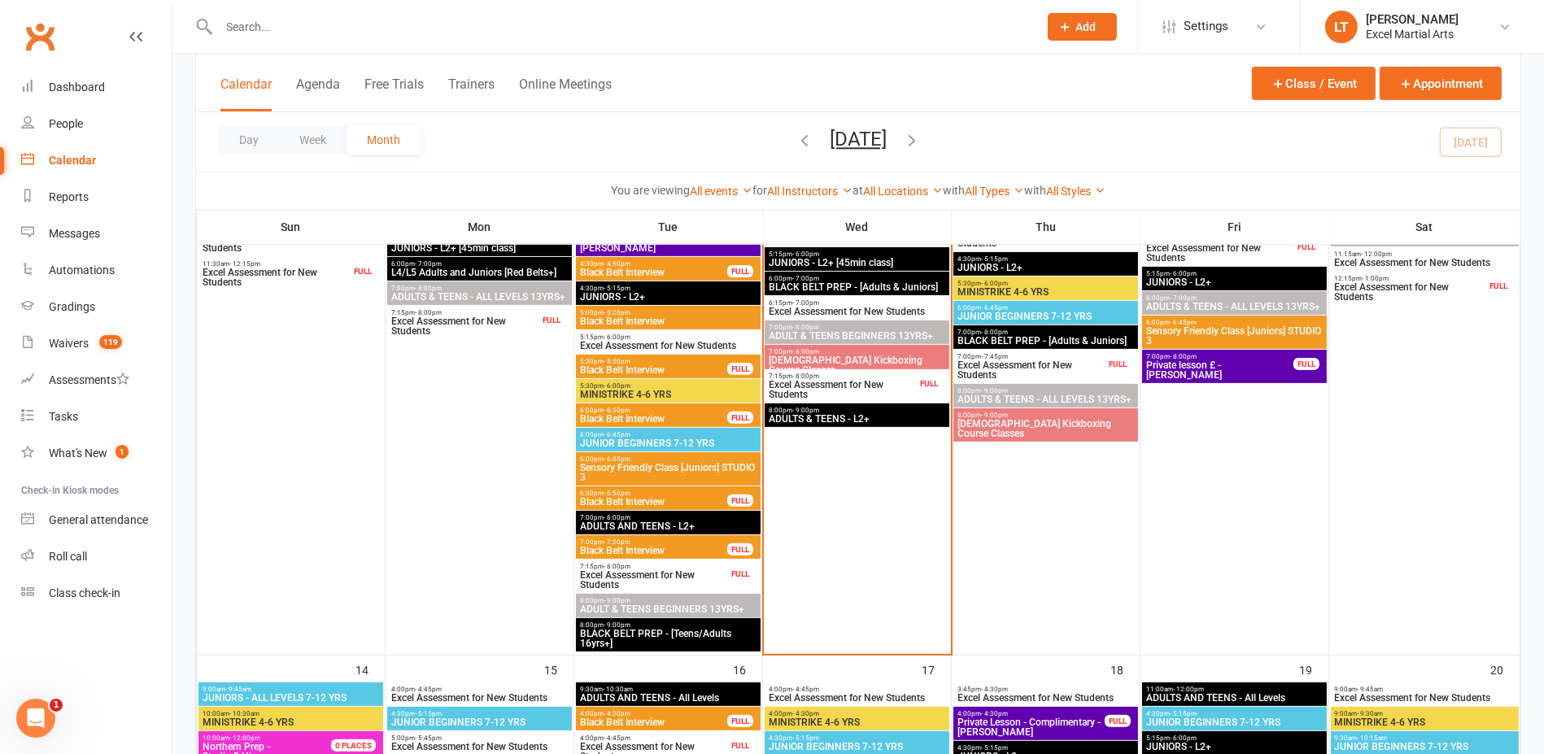
scroll to position [610, 0]
